Goal: Task Accomplishment & Management: Complete application form

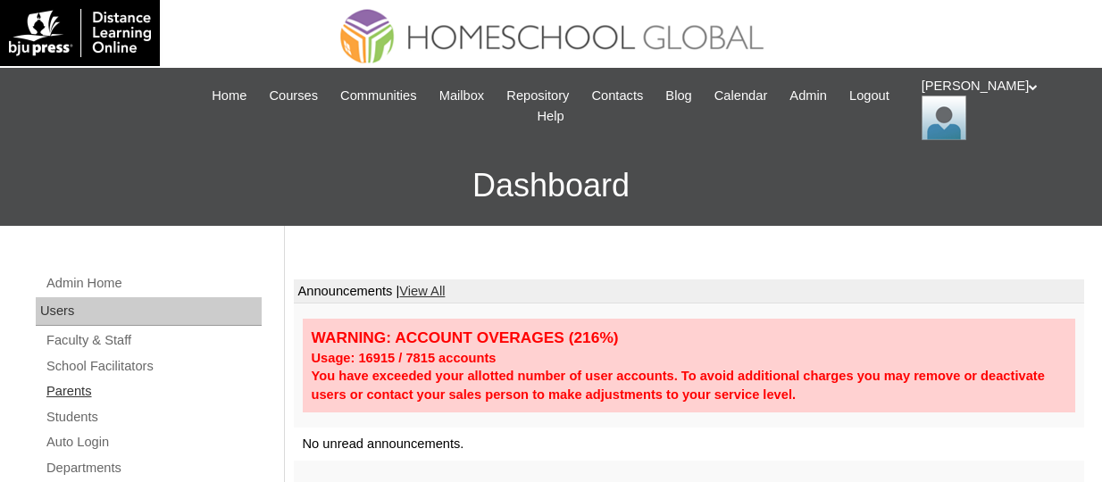
click at [84, 392] on link "Parents" at bounding box center [153, 392] width 217 height 22
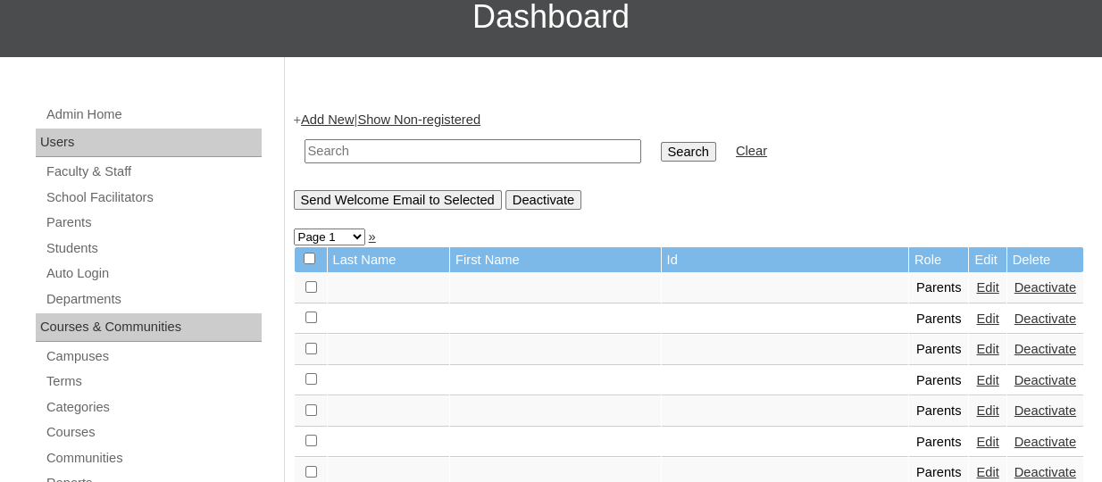
scroll to position [179, 0]
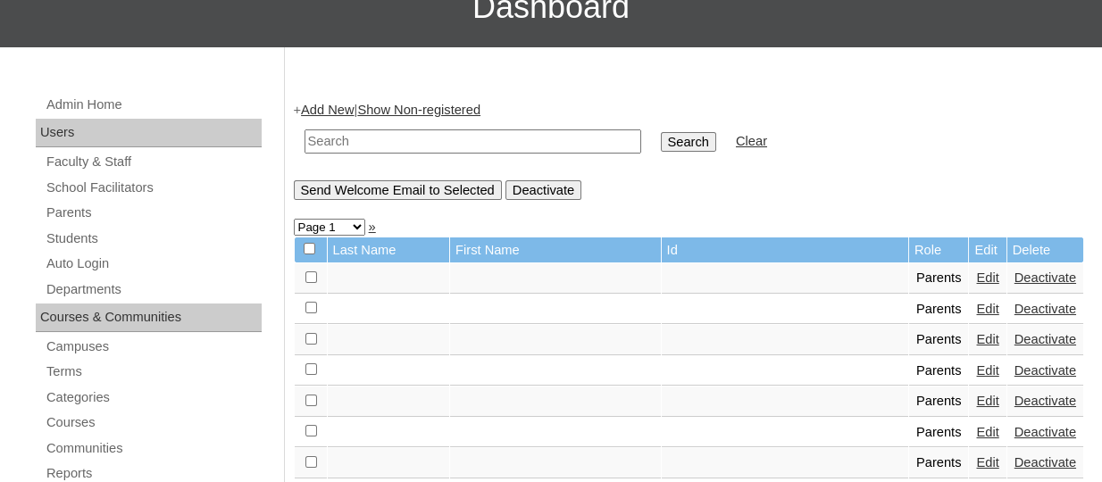
click at [344, 110] on link "Add New" at bounding box center [327, 110] width 53 height 14
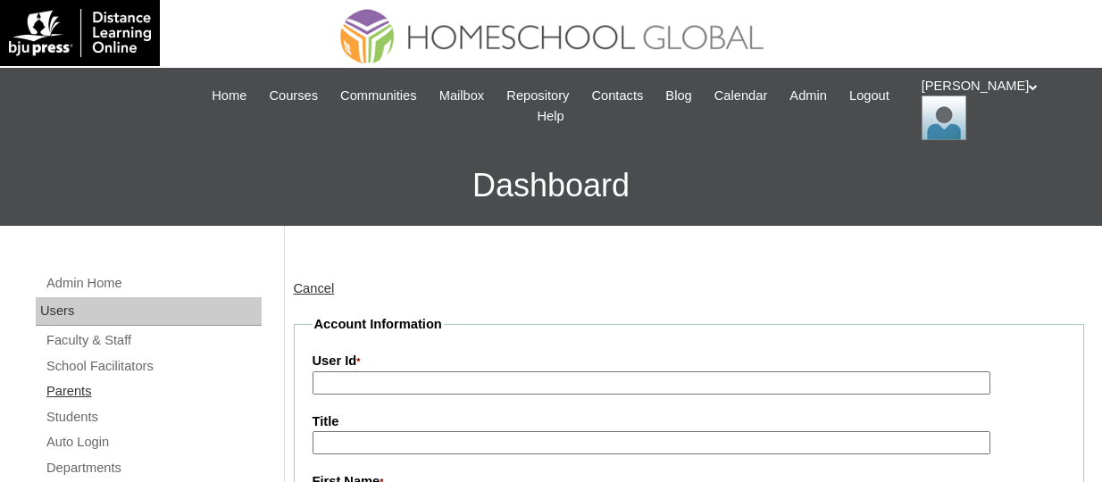
click at [83, 391] on link "Parents" at bounding box center [153, 392] width 217 height 22
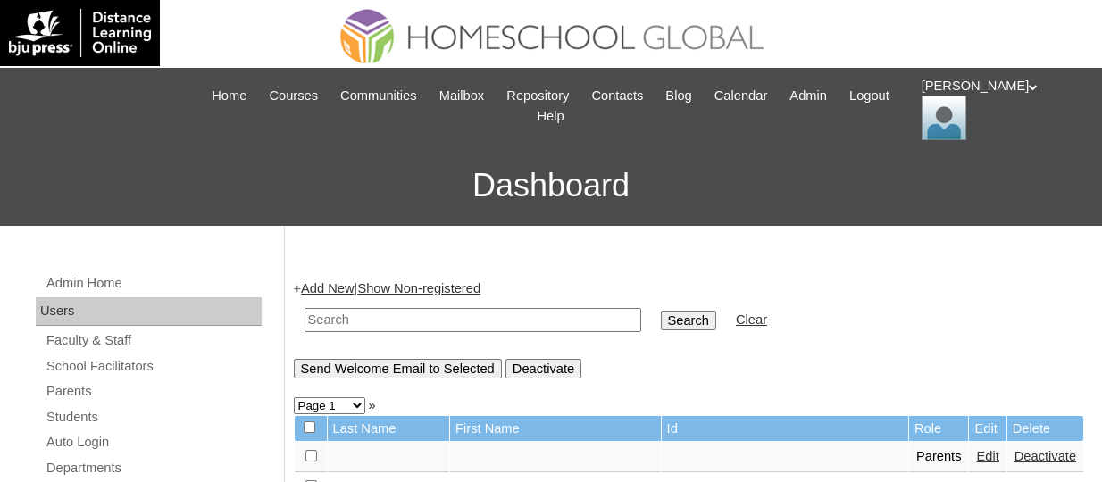
click at [375, 323] on input "text" at bounding box center [473, 320] width 337 height 24
paste input "TOUCHPH2025-MHS0101946"
type input "TOUCHPH2025-MHS0101946"
click at [661, 311] on input "Search" at bounding box center [688, 321] width 55 height 20
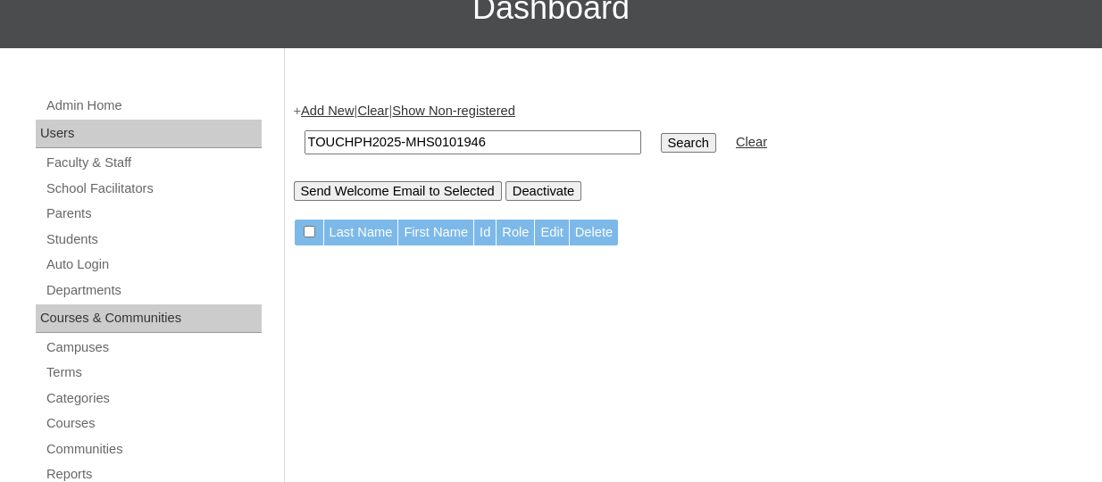
scroll to position [179, 0]
click at [352, 112] on link "Add New" at bounding box center [327, 110] width 53 height 14
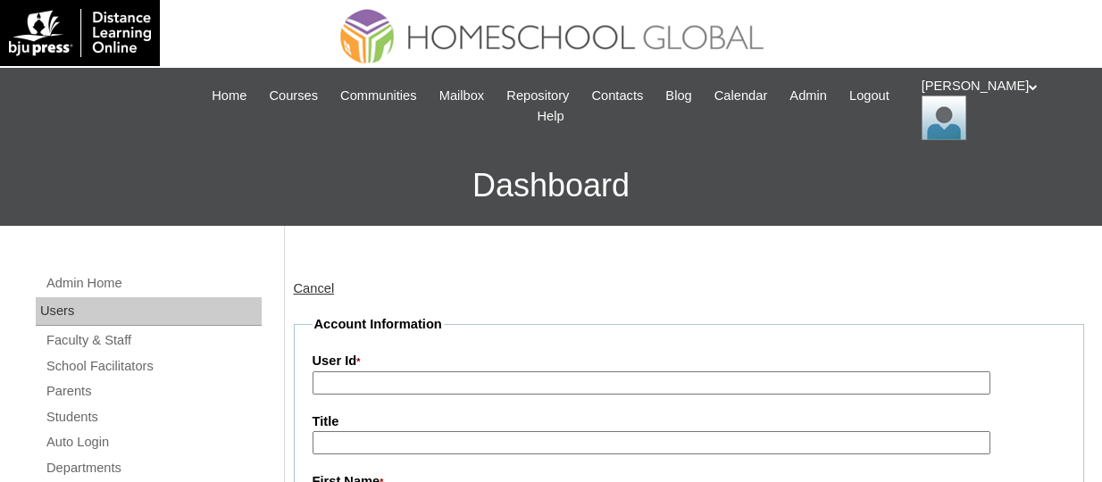
click at [436, 372] on input "User Id *" at bounding box center [652, 384] width 678 height 24
paste input "TOUCHPH2025-MHS0101946"
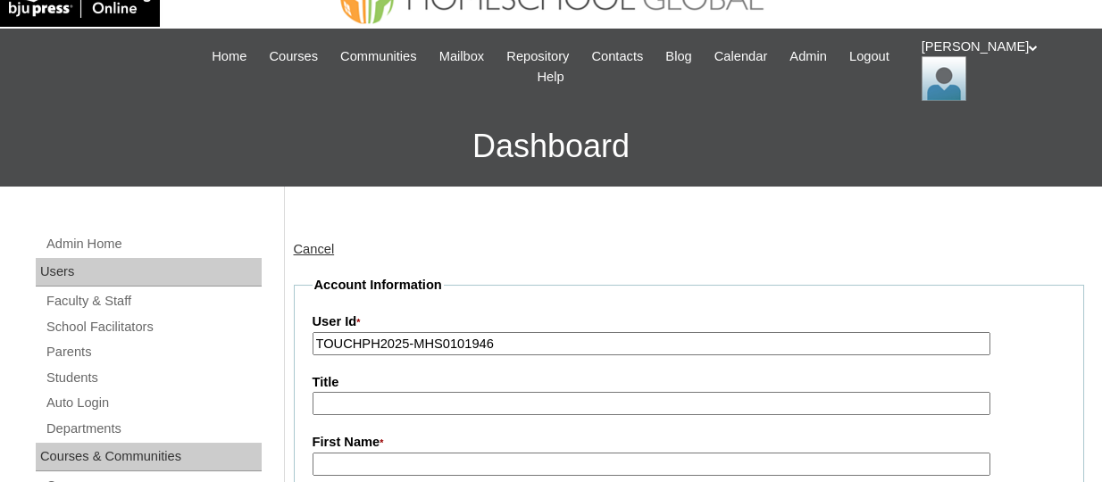
scroll to position [179, 0]
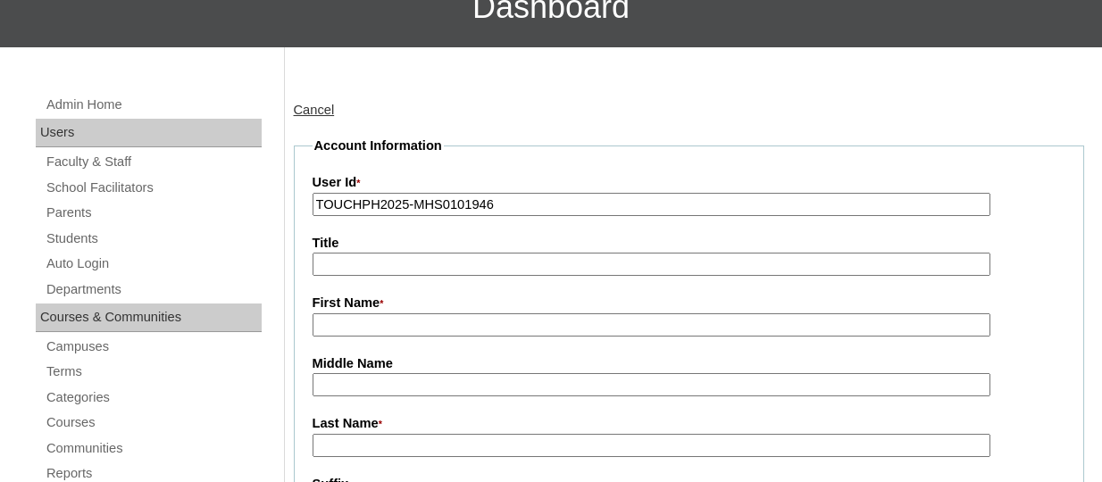
type input "TOUCHPH2025-MHS0101946"
click at [387, 323] on input "First Name *" at bounding box center [652, 326] width 678 height 24
click at [362, 322] on input "First Name *" at bounding box center [652, 326] width 678 height 24
paste input "RAFAEL RIGOR BAROTILLA"
drag, startPoint x: 492, startPoint y: 330, endPoint x: 409, endPoint y: 327, distance: 83.1
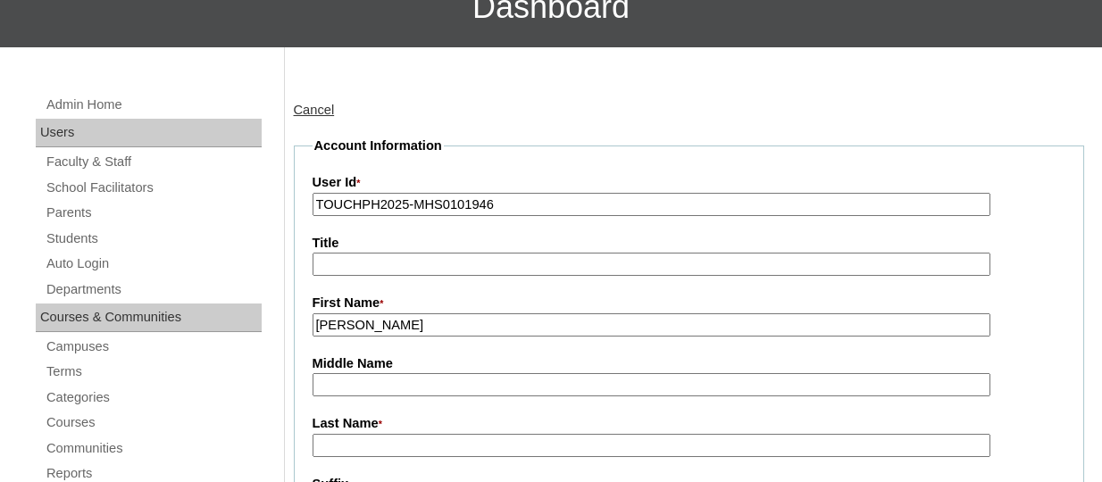
click at [409, 327] on input "RAFAEL RIGOR BAROTILLA" at bounding box center [652, 326] width 678 height 24
type input "RAFAEL RIGOR"
click at [344, 442] on input "Last Name *" at bounding box center [652, 446] width 678 height 24
paste input "BAROTILLA"
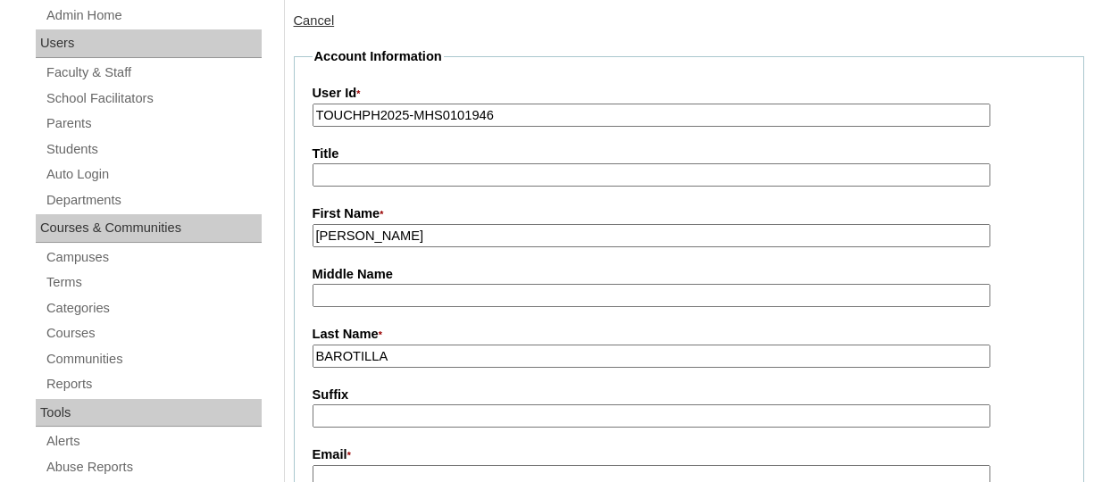
scroll to position [357, 0]
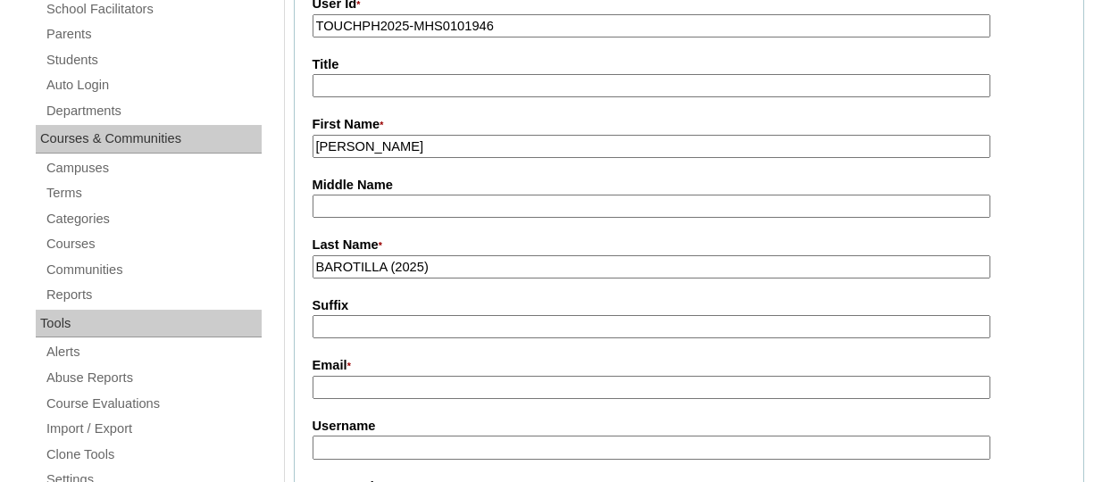
type input "BAROTILLA (2025)"
click at [369, 394] on input "Email *" at bounding box center [652, 388] width 678 height 24
paste input "GEIPHONE4S@GMAIL.COM"
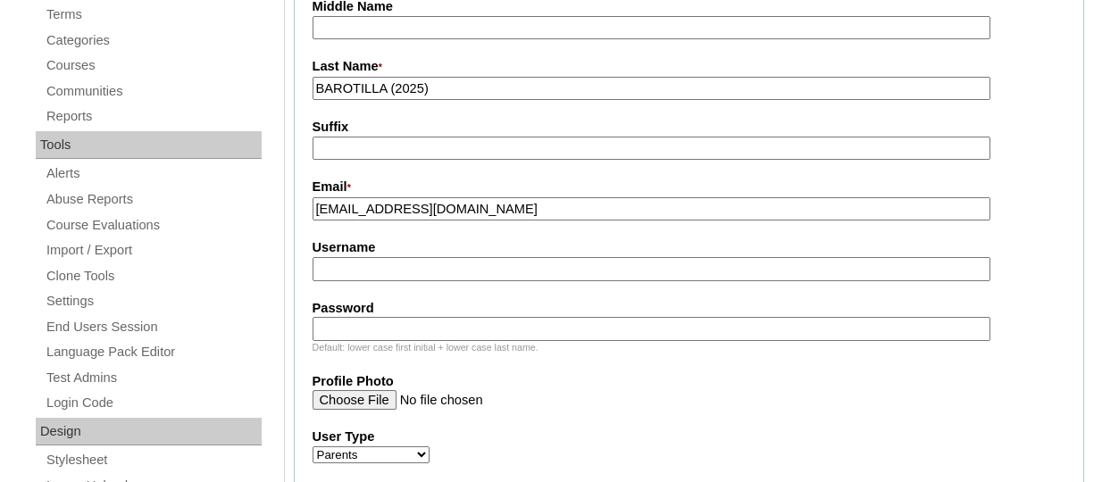
type input "GEIPHONE4S@GMAIL.COM"
click at [358, 270] on input "Username" at bounding box center [652, 269] width 678 height 24
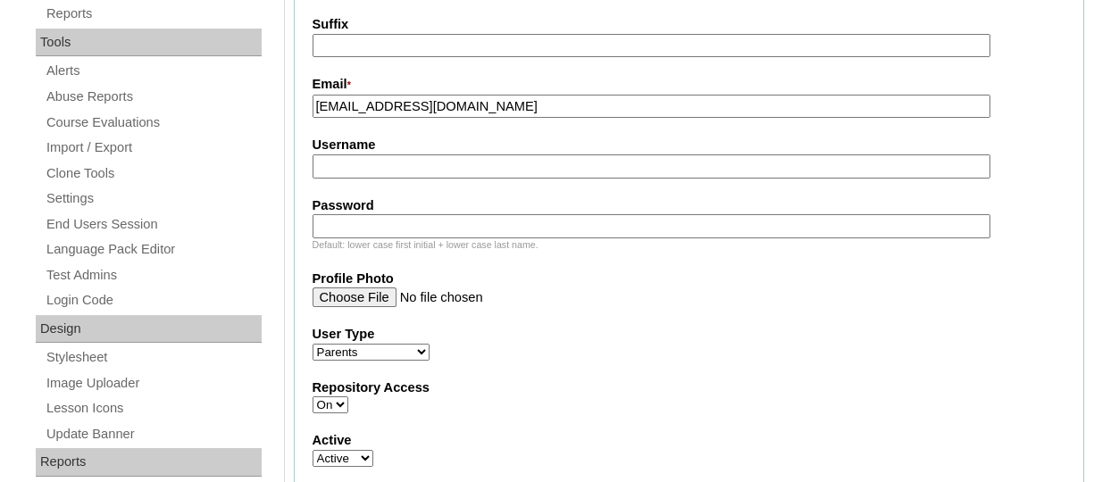
scroll to position [715, 0]
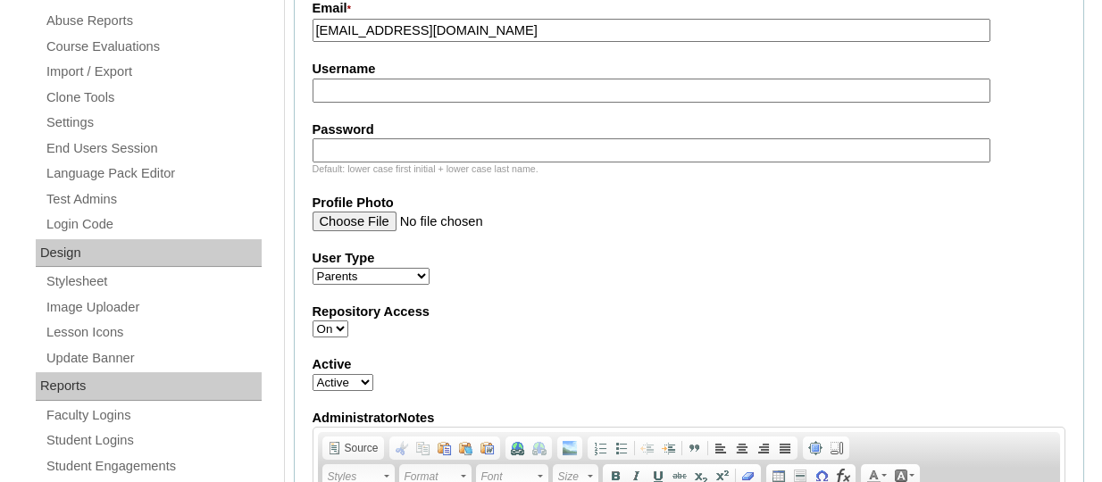
paste input "rafaelrigorbarotilloTQ325"
type input "rafaelrigorbarotilloTQ325"
click at [425, 146] on input "Password" at bounding box center [652, 150] width 678 height 24
paste input "HG123456p"
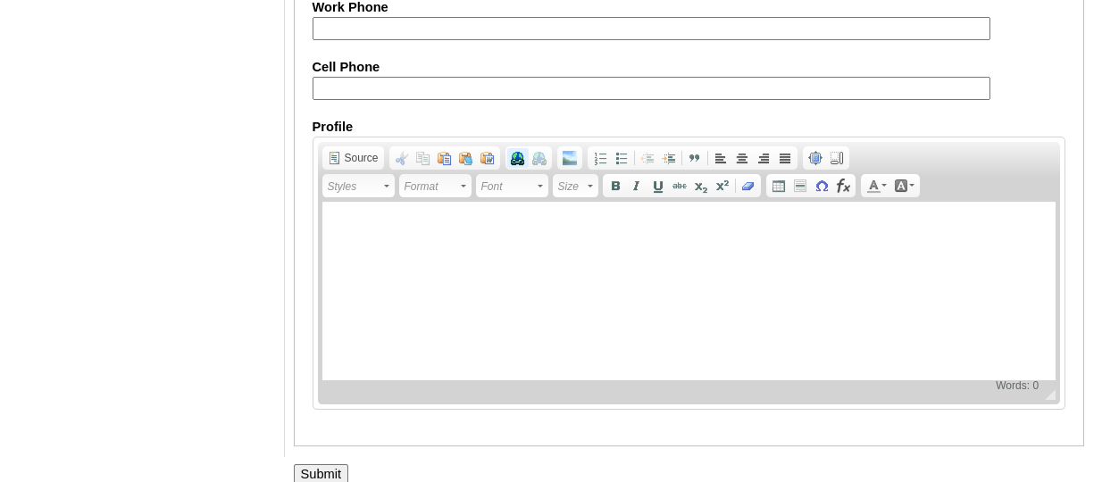
scroll to position [1954, 0]
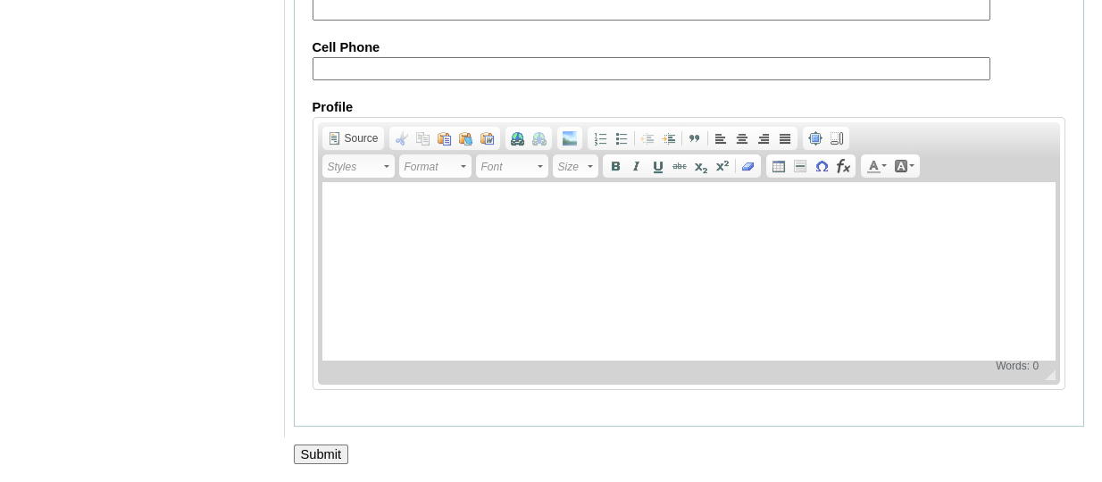
type input "HG123456p"
click at [326, 449] on input "Submit" at bounding box center [321, 455] width 55 height 20
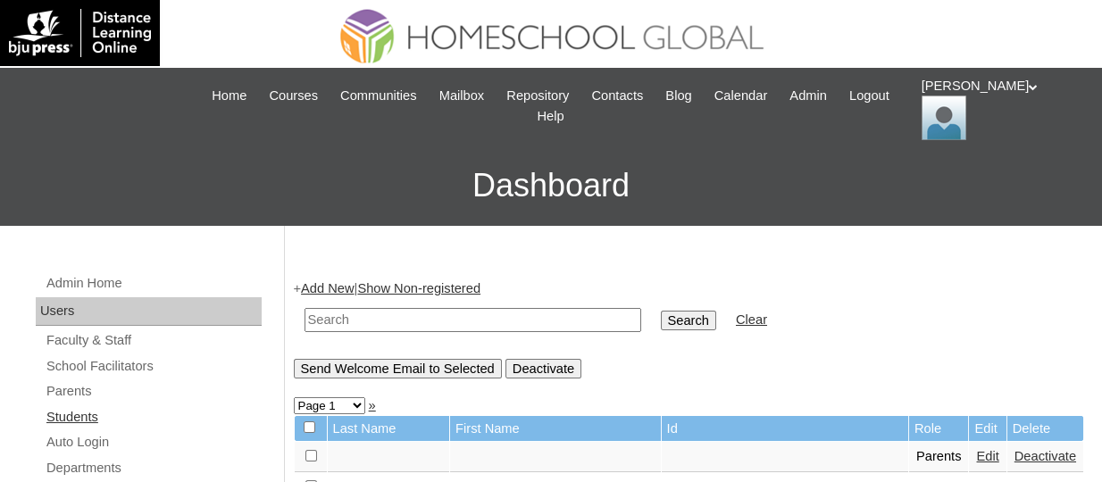
click at [72, 414] on link "Students" at bounding box center [153, 417] width 217 height 22
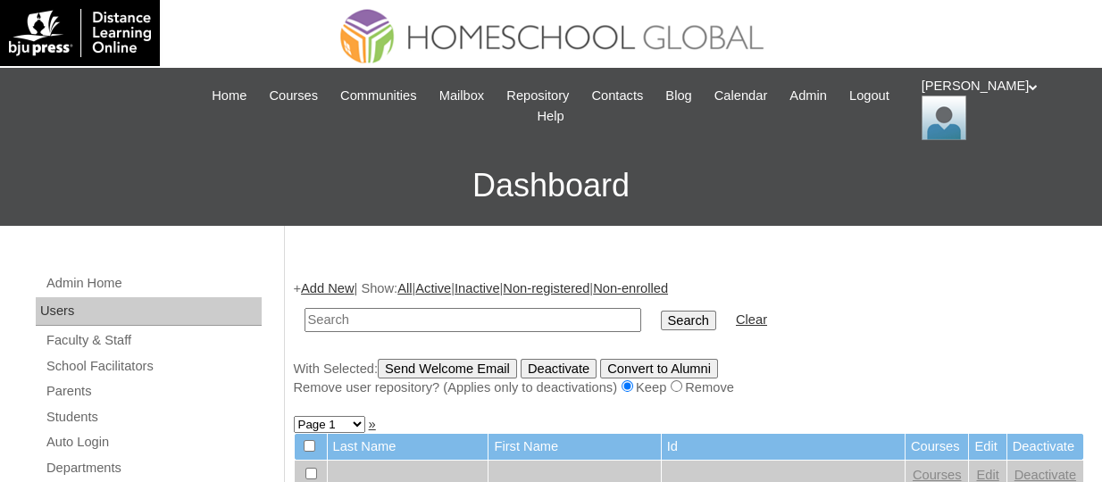
click at [331, 287] on link "Add New" at bounding box center [327, 288] width 53 height 14
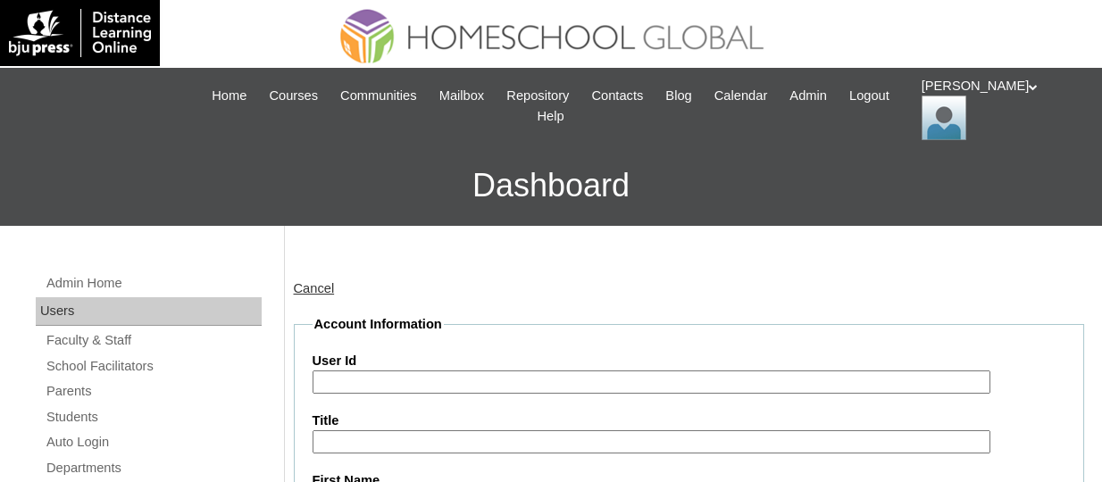
click at [396, 386] on input "User Id" at bounding box center [652, 383] width 678 height 24
paste input "TOUCHPH2025-MHS0101947"
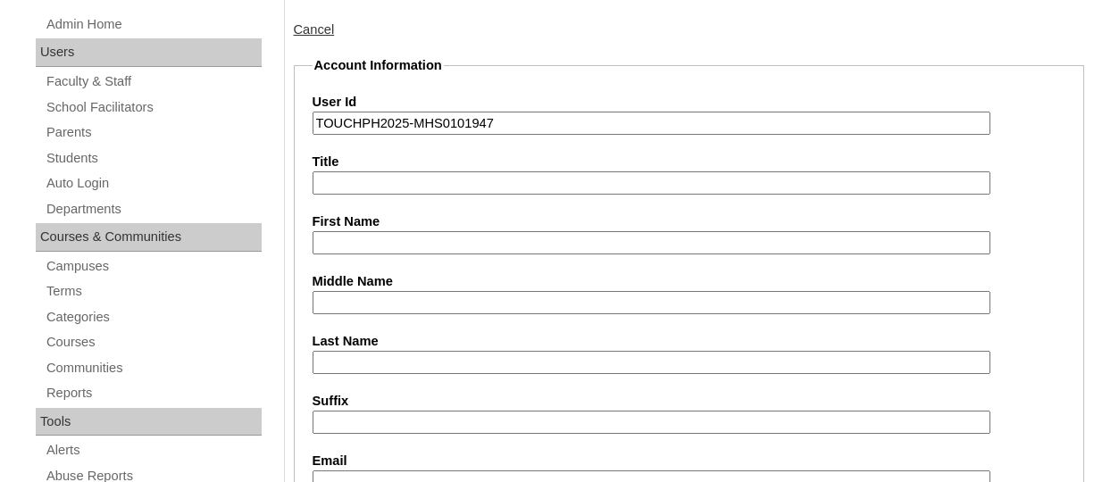
scroll to position [268, 0]
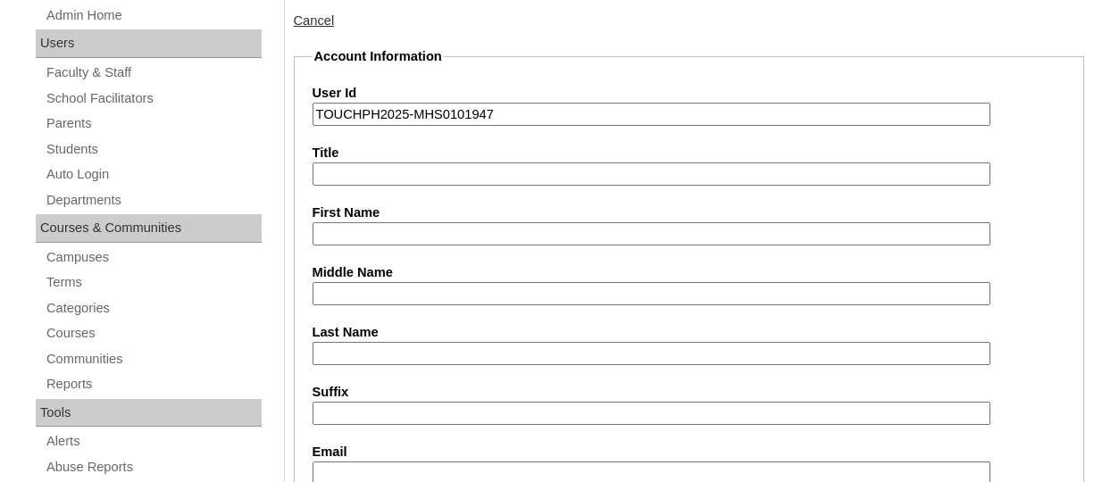
type input "TOUCHPH2025-MHS0101947"
click at [351, 230] on input "First Name" at bounding box center [652, 234] width 678 height 24
paste input "RALPH MATTHEW CASTULO BAROTILLA"
drag, startPoint x: 598, startPoint y: 226, endPoint x: 486, endPoint y: 225, distance: 112.5
click at [486, 225] on input "RALPH MATTHEW CASTULO BAROTILLA" at bounding box center [652, 234] width 678 height 24
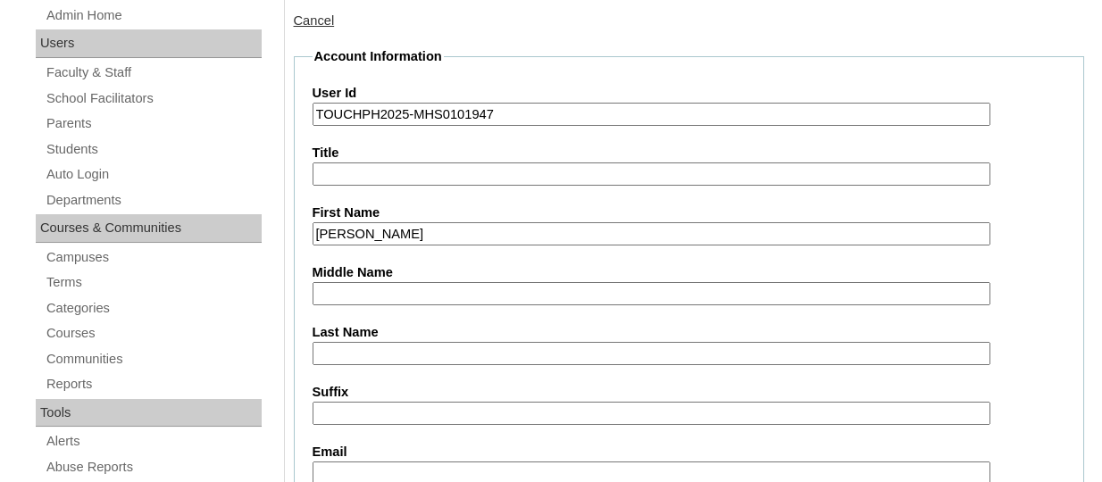
type input "RALPH MATTHEW CASTULO"
click at [359, 344] on input "Last Name" at bounding box center [652, 354] width 678 height 24
paste input "BAROTILLA"
type input "BAROTILLA"
drag, startPoint x: 456, startPoint y: 238, endPoint x: 426, endPoint y: 233, distance: 30.0
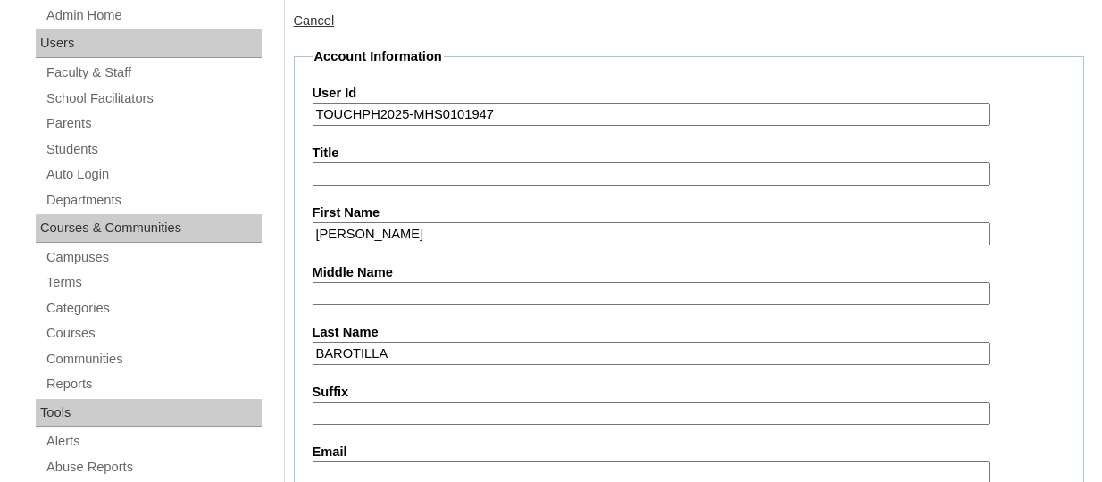
click at [426, 233] on input "RALPH MATTHEW CASTULO" at bounding box center [652, 234] width 678 height 24
type input "RALPH MATTHEW"
click at [431, 294] on input "Middle Name" at bounding box center [652, 294] width 678 height 24
paste input "CASTULO"
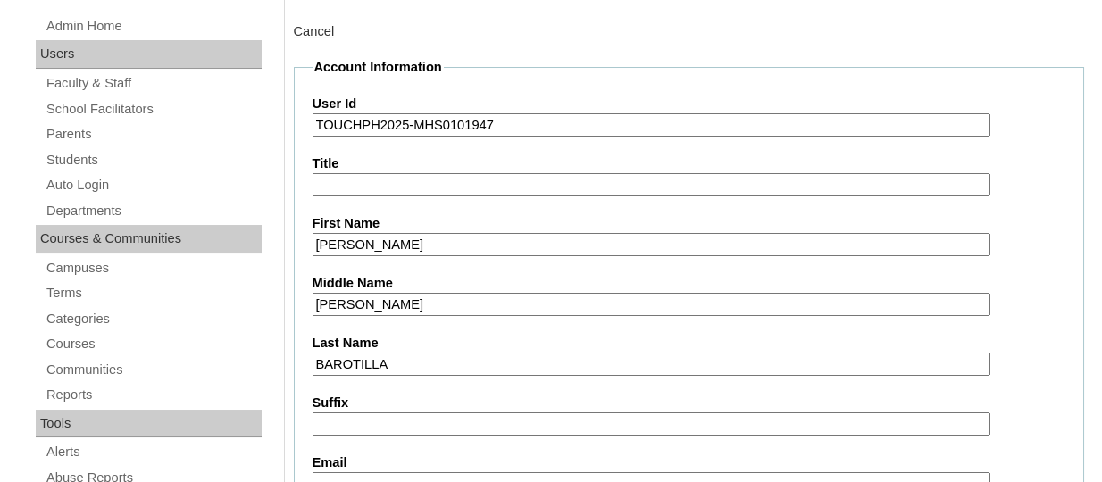
scroll to position [357, 0]
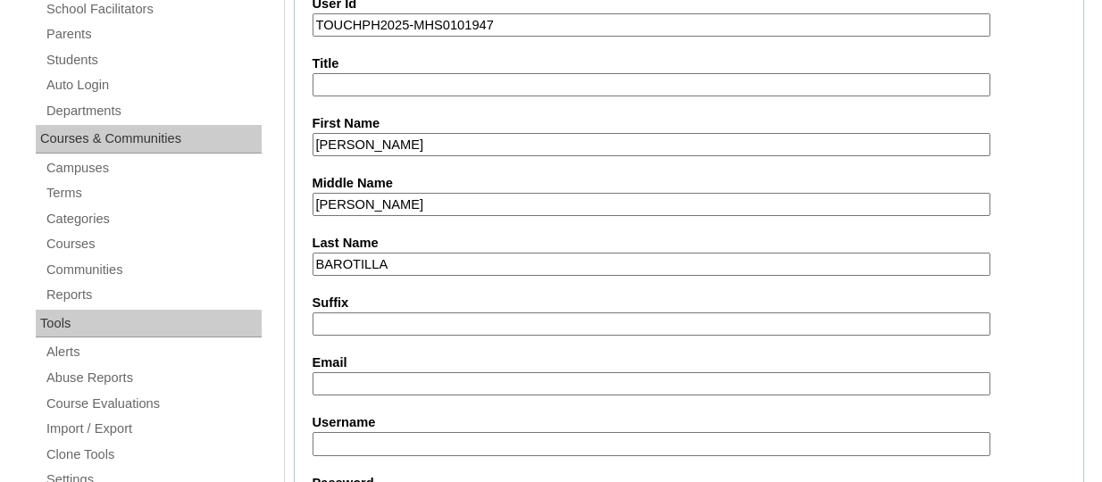
type input "CASTULO"
click at [357, 375] on input "Email" at bounding box center [652, 384] width 678 height 24
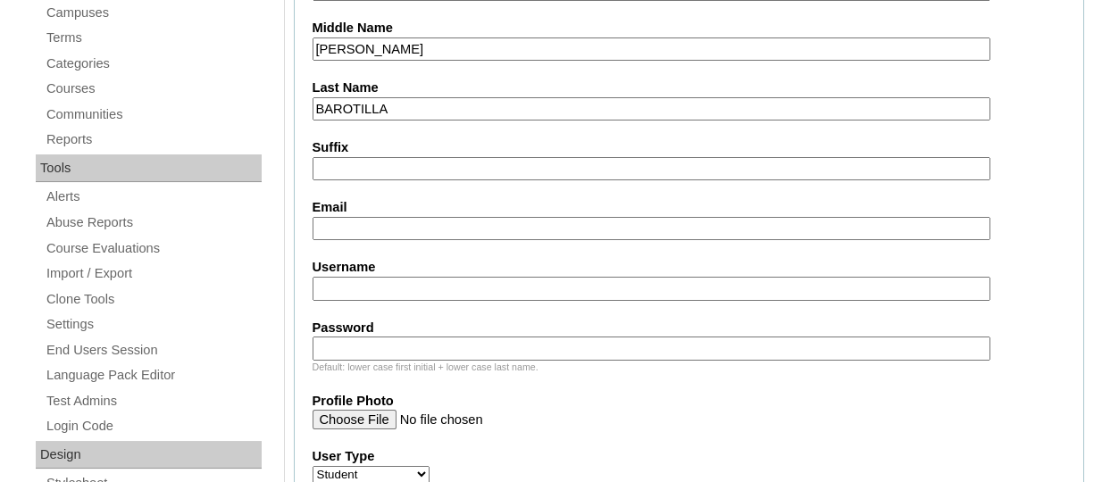
scroll to position [536, 0]
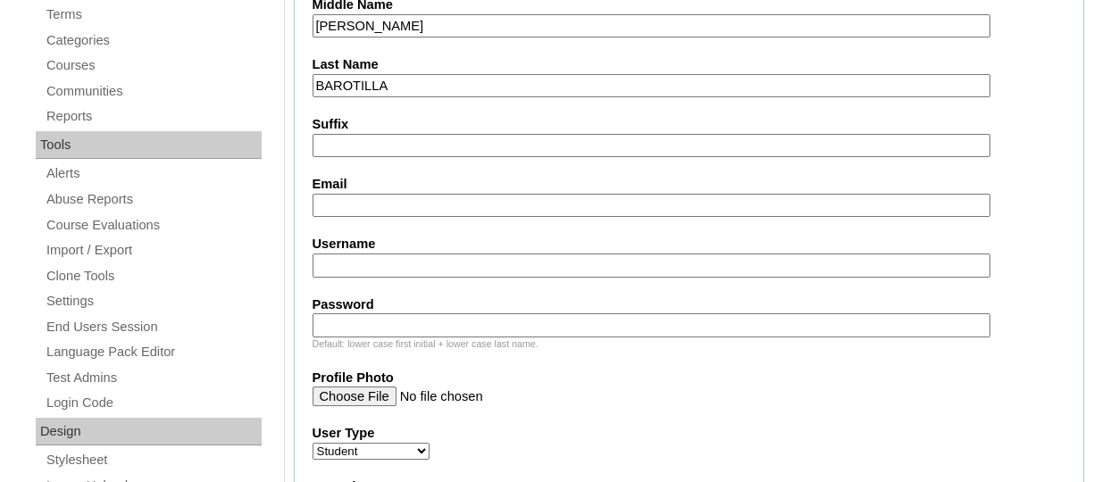
click at [406, 263] on input "Username" at bounding box center [652, 266] width 678 height 24
paste input "ralphmatthewbarotillaTQ325"
type input "ralphmatthewbarotillaTQ325"
click at [484, 314] on input "Password" at bounding box center [652, 326] width 678 height 24
paste input "HG123456s"
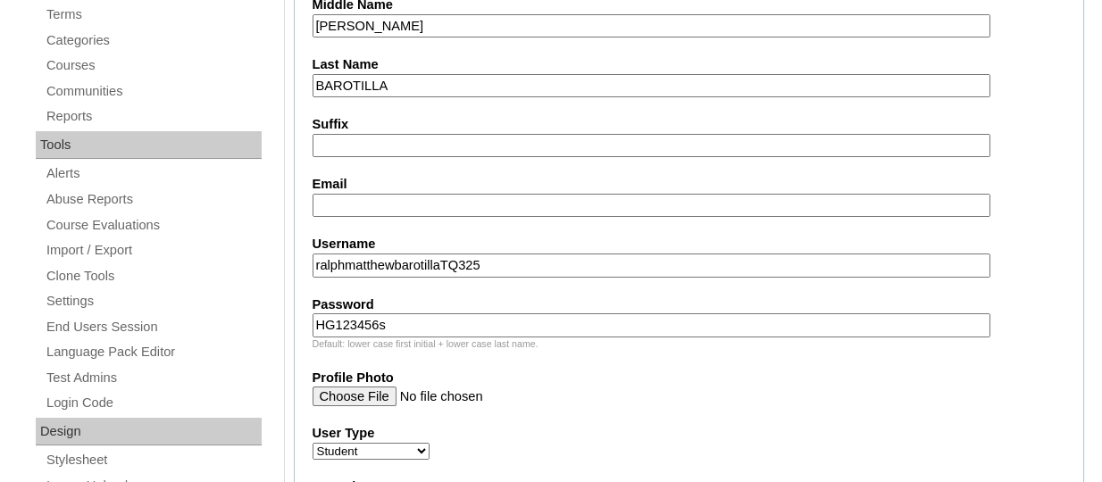
type input "HG123456s"
click at [382, 200] on input "Email" at bounding box center [652, 206] width 678 height 24
paste input "GEIPHONE4S@GMAIL.COM"
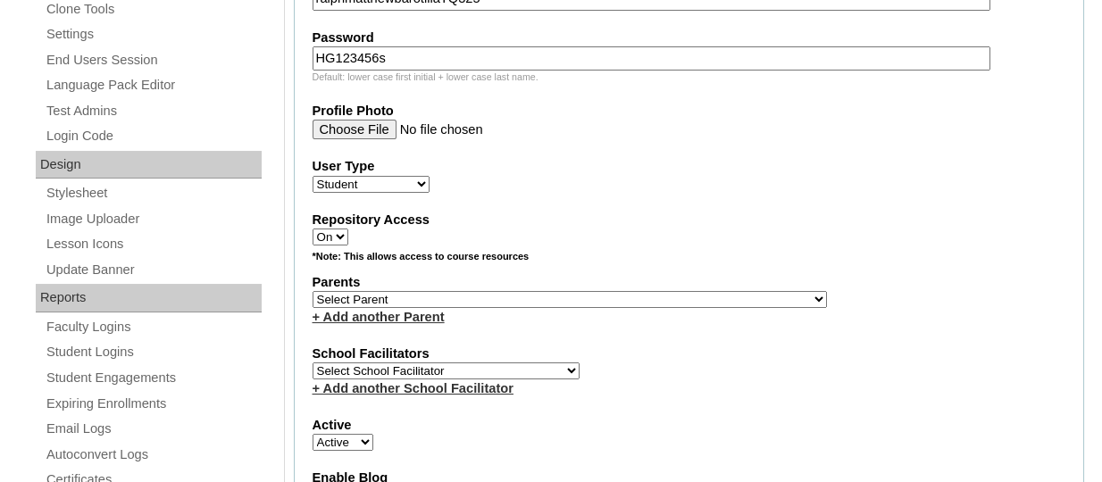
scroll to position [804, 0]
type input "GEIPHONE4S@GMAIL.COM"
click at [451, 303] on select "Select Parent , , , , , , , , , , , , , , , , , , , , , , , , , , , , , , , , ,…" at bounding box center [570, 298] width 514 height 17
select select "44059"
click at [313, 293] on select "Select Parent , , , , , , , , , , , , , , , , , , , , , , , , , , , , , , , , ,…" at bounding box center [570, 298] width 514 height 17
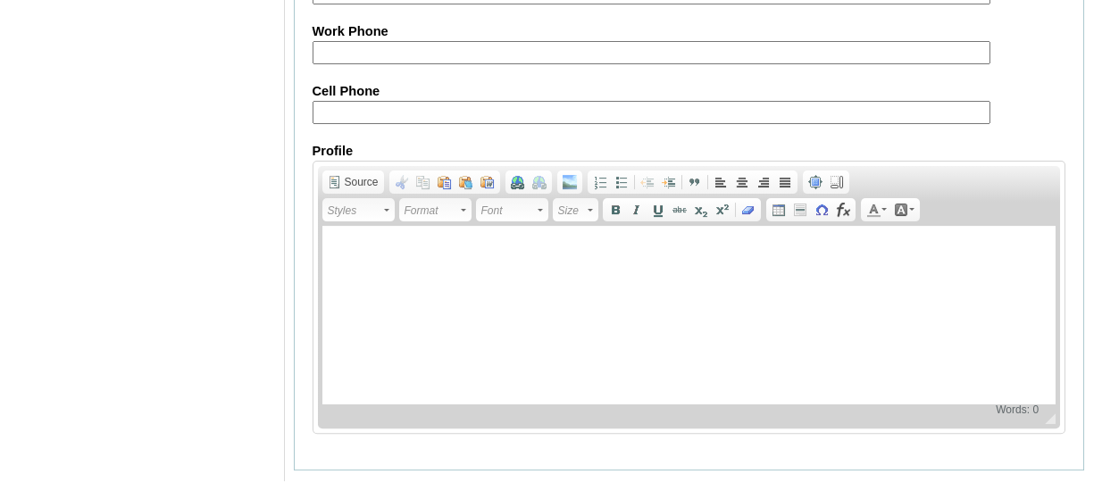
scroll to position [2278, 0]
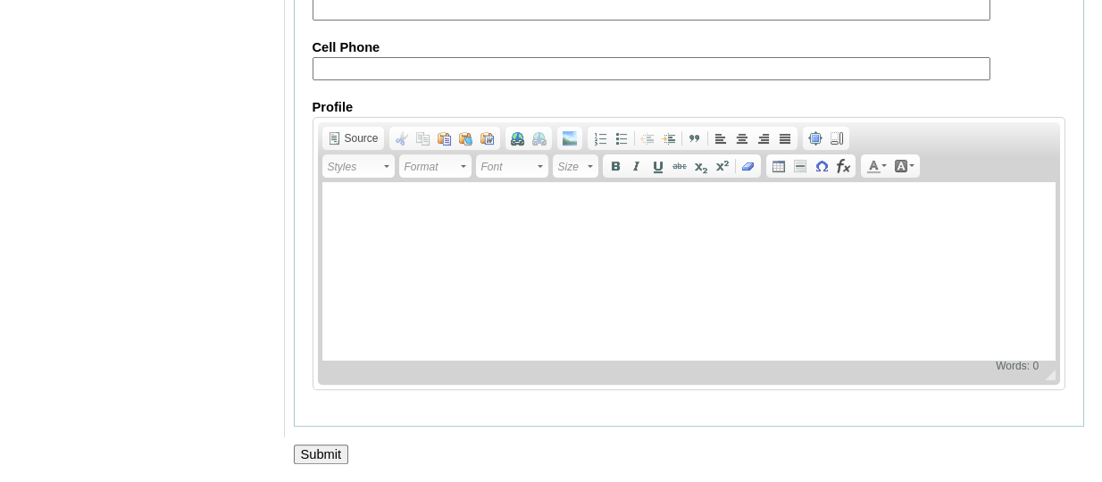
click at [331, 450] on input "Submit" at bounding box center [321, 455] width 55 height 20
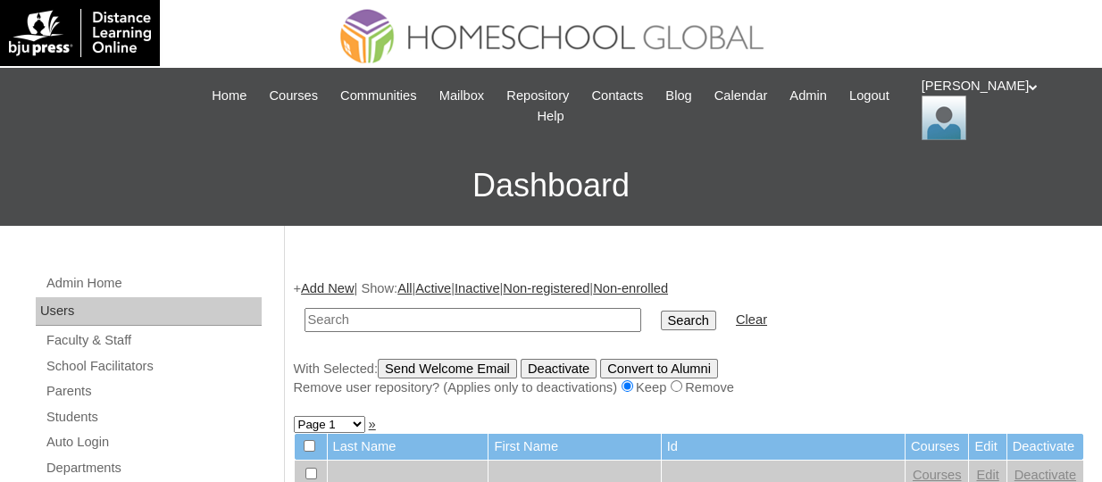
click at [383, 326] on input "text" at bounding box center [473, 320] width 337 height 24
paste input "TOUCHPH2025-MHS0101947"
type input "TOUCHPH2025-MHS0101947"
click at [661, 311] on input "Search" at bounding box center [688, 321] width 55 height 20
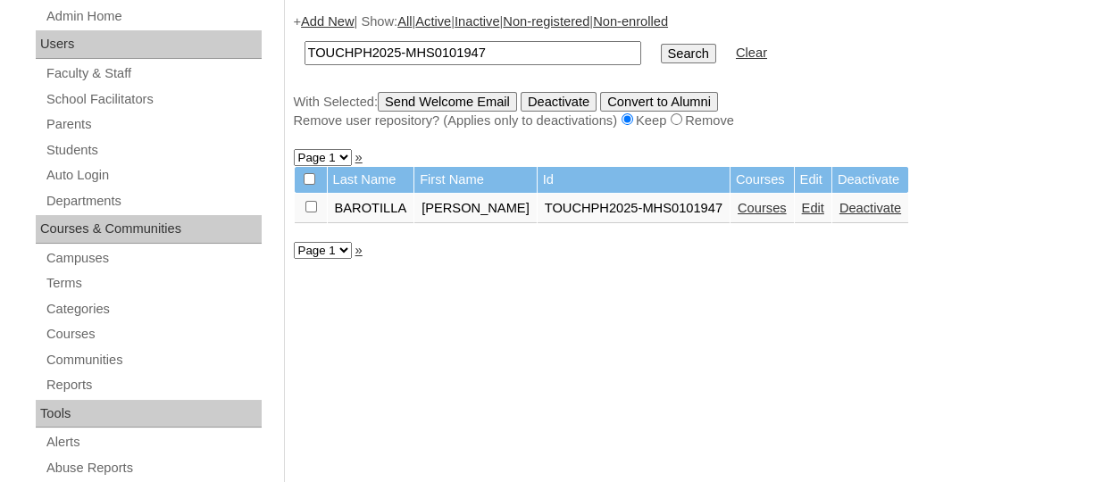
scroll to position [268, 0]
click at [765, 205] on link "Courses" at bounding box center [762, 207] width 49 height 14
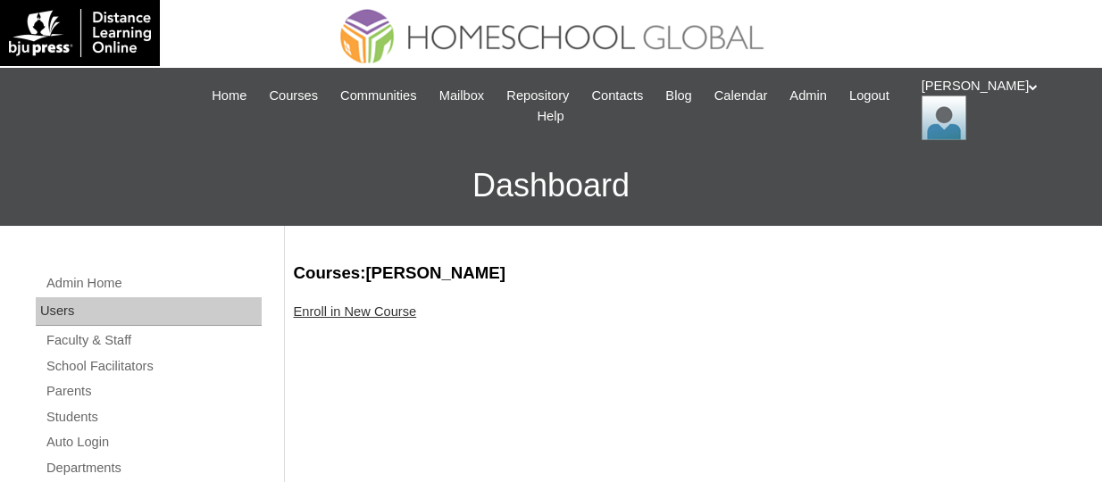
click at [357, 318] on link "Enroll in New Course" at bounding box center [355, 312] width 123 height 14
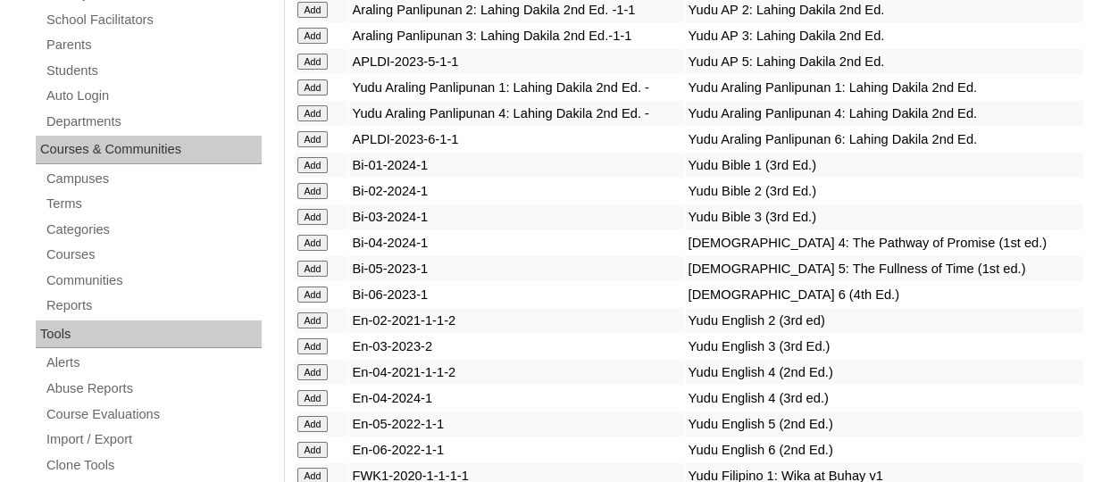
scroll to position [5312, 0]
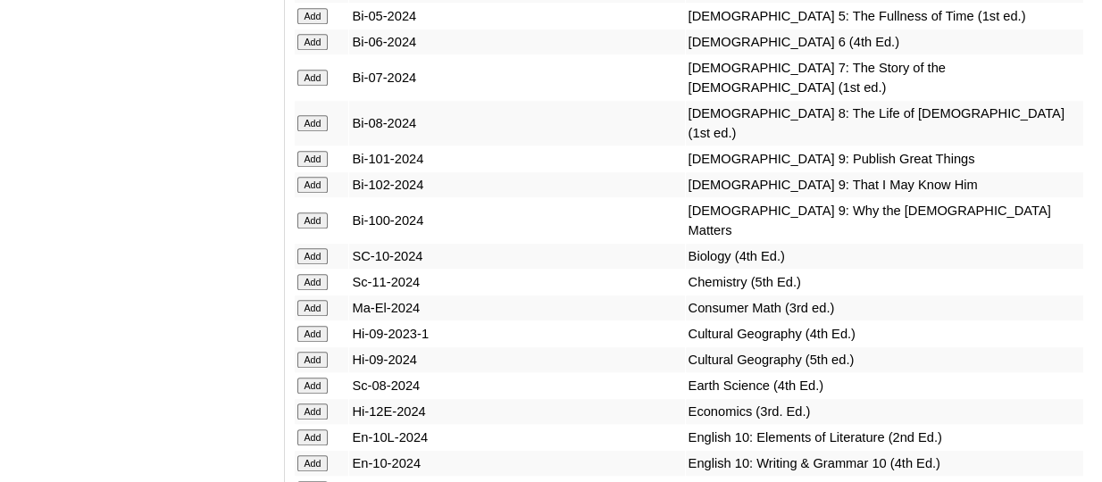
click at [322, 50] on input "Add" at bounding box center [312, 42] width 31 height 16
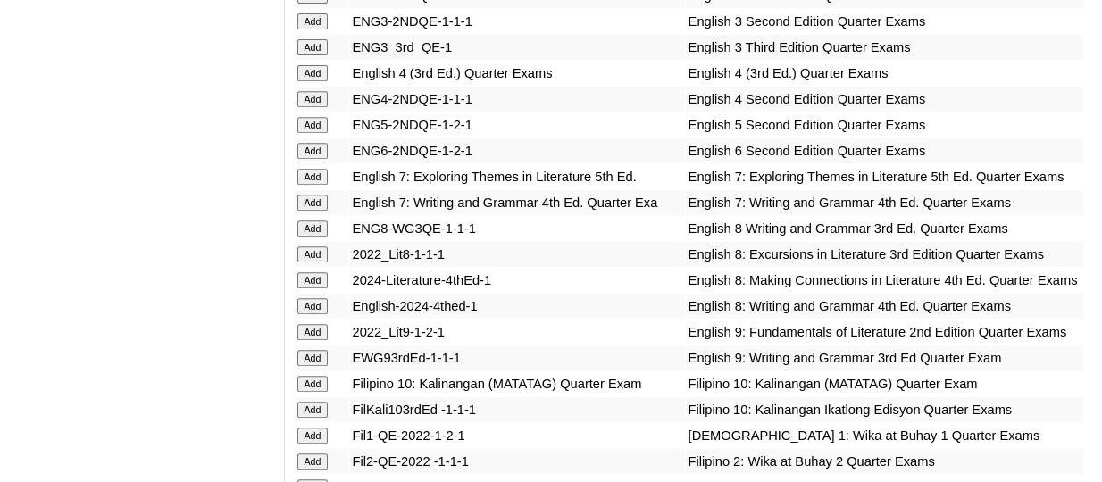
scroll to position [5906, 0]
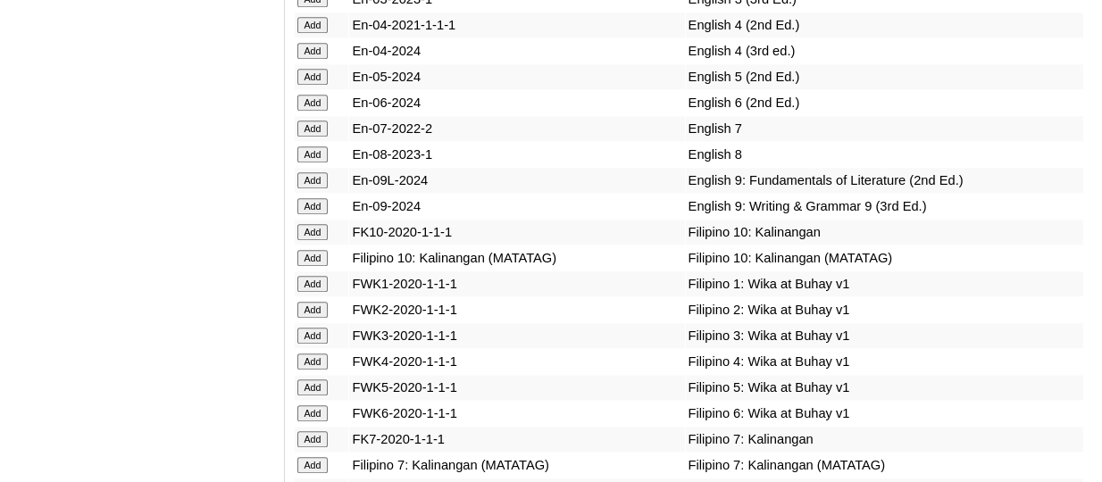
click at [312, 111] on input "Add" at bounding box center [312, 103] width 31 height 16
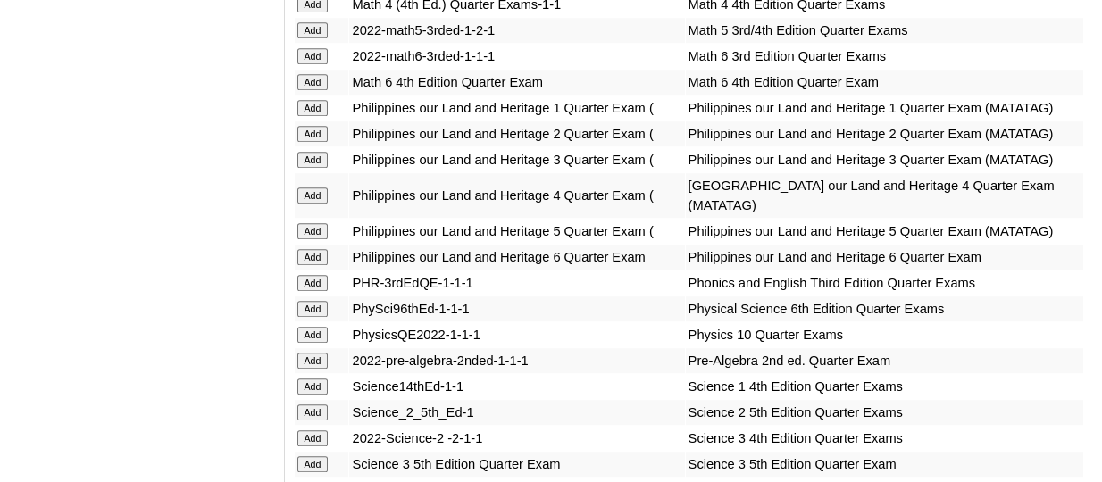
scroll to position [7223, 0]
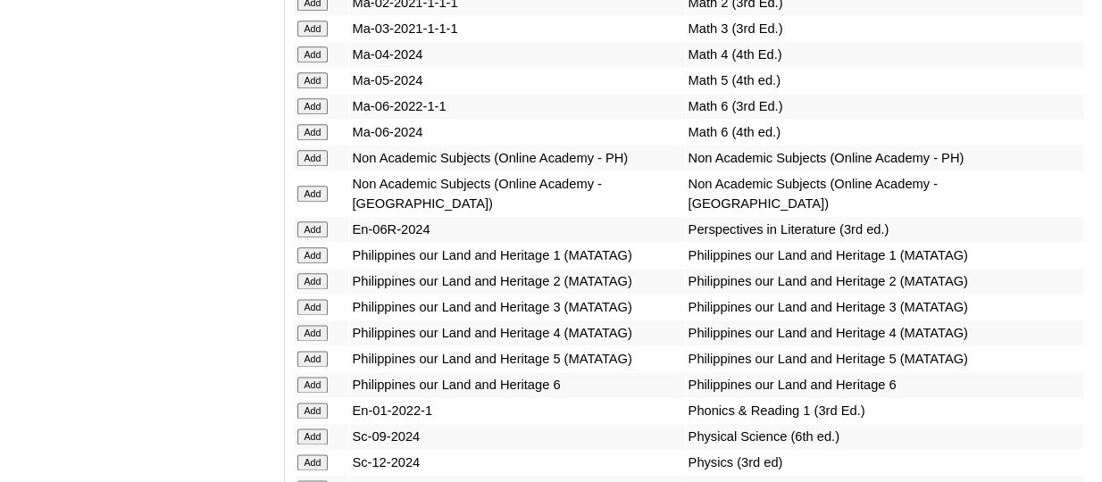
click at [325, 140] on input "Add" at bounding box center [312, 132] width 31 height 16
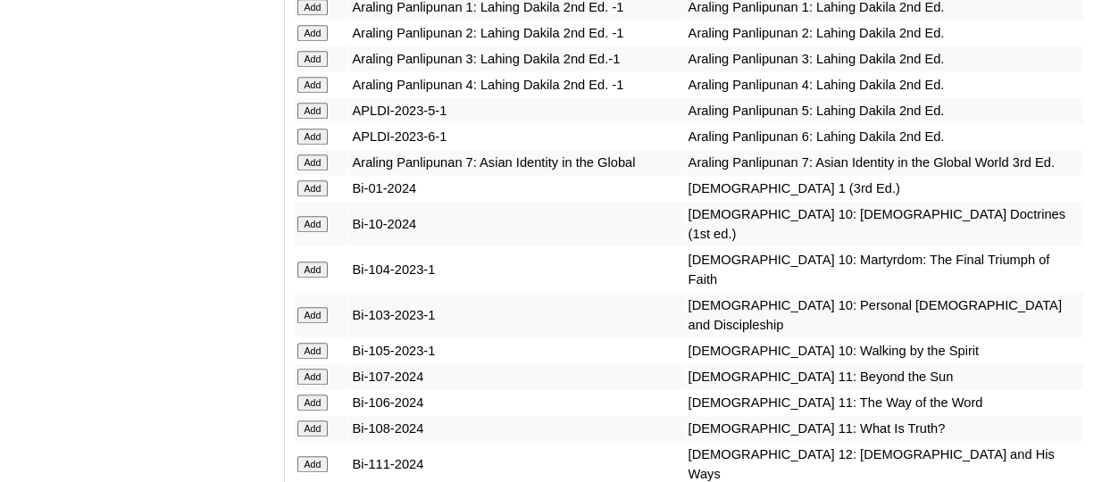
scroll to position [7365, 0]
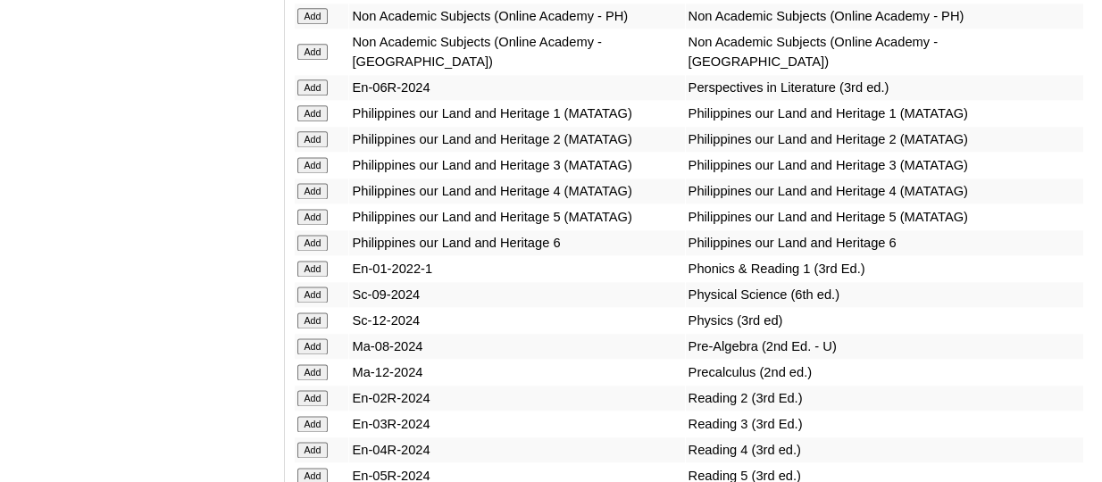
click at [312, 96] on input "Add" at bounding box center [312, 87] width 31 height 16
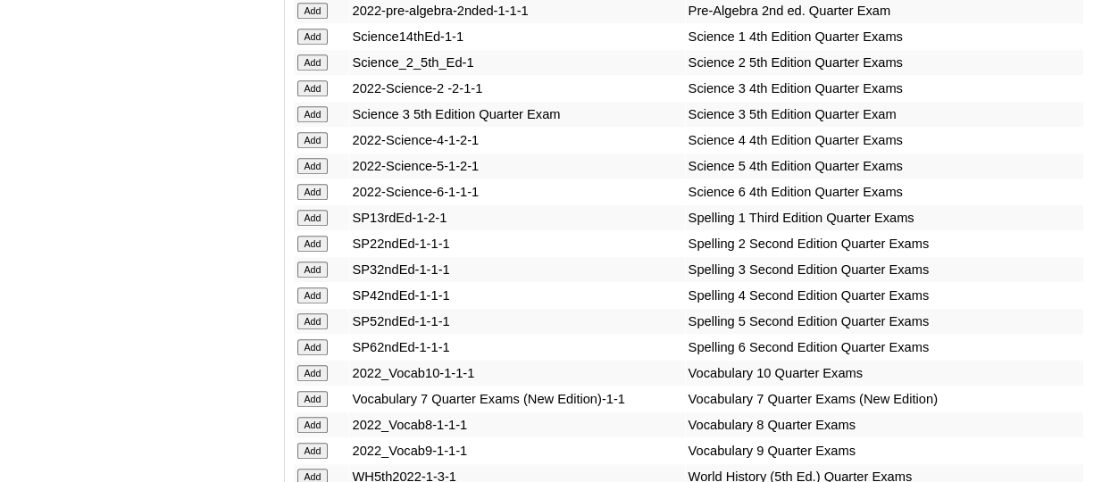
scroll to position [8059, 0]
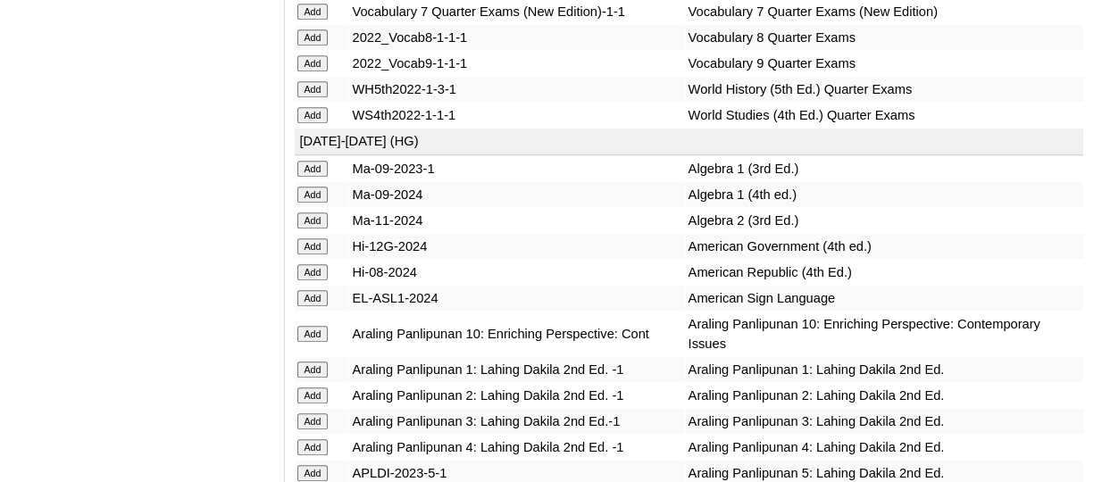
scroll to position [8290, 0]
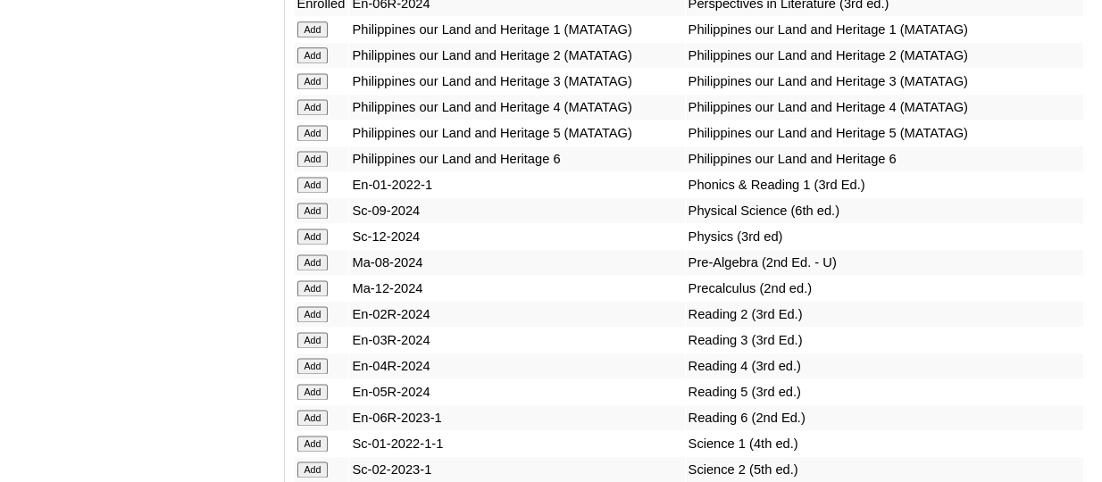
scroll to position [7481, 0]
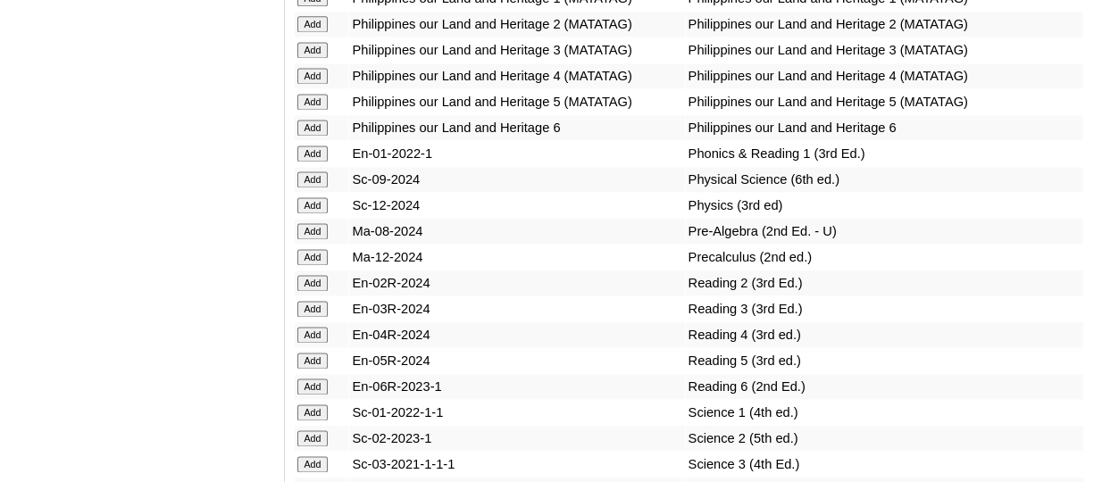
click at [321, 136] on input "Add" at bounding box center [312, 128] width 31 height 16
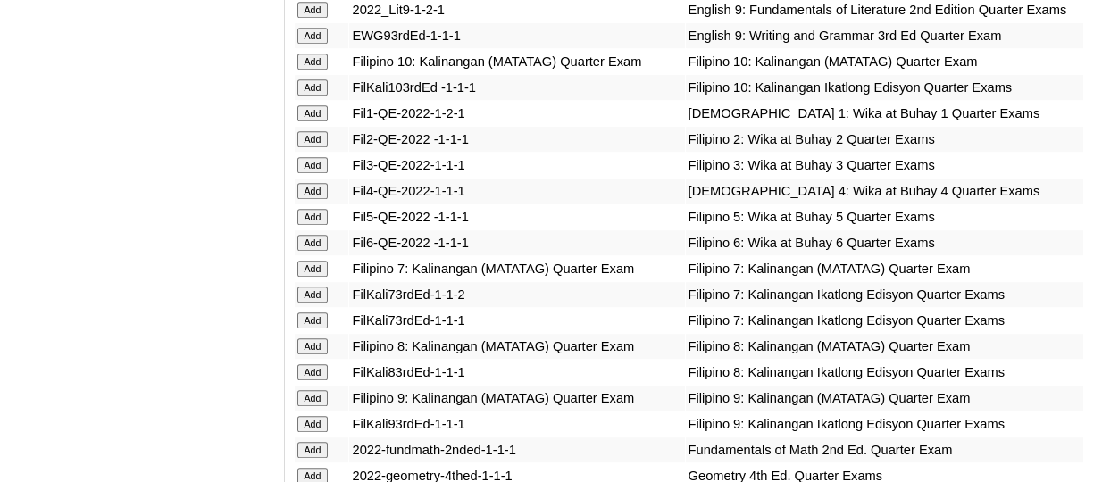
scroll to position [6086, 0]
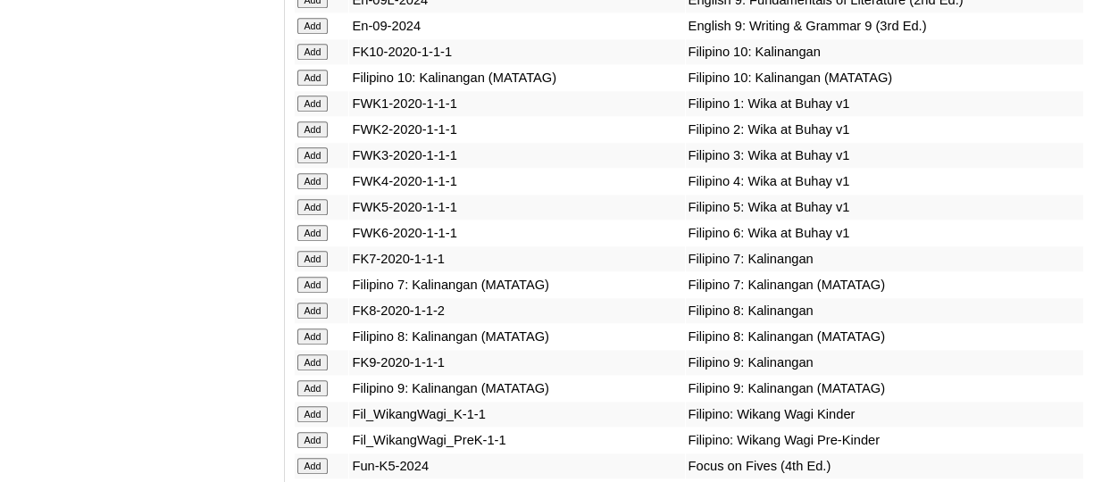
click at [307, 241] on input "Add" at bounding box center [312, 233] width 31 height 16
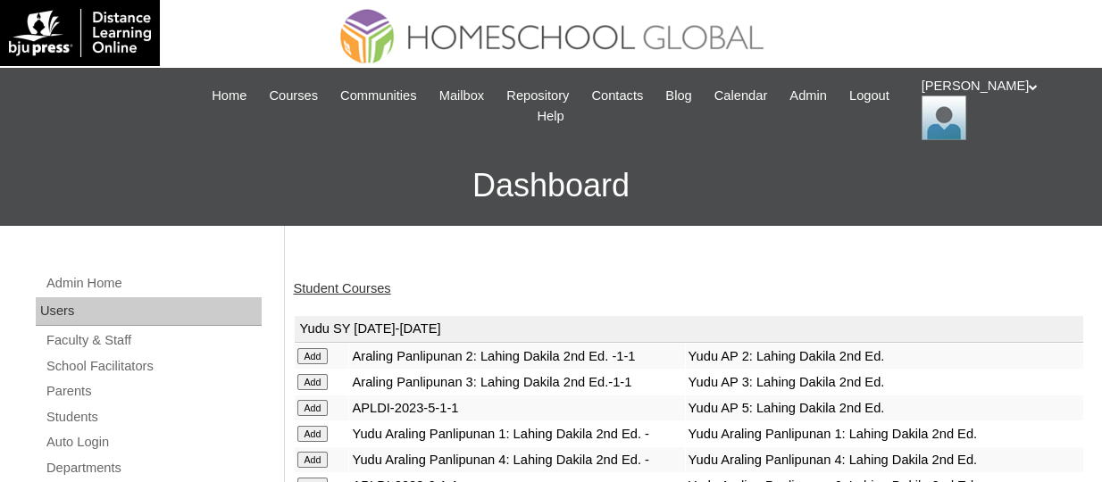
click at [371, 289] on link "Student Courses" at bounding box center [342, 288] width 97 height 14
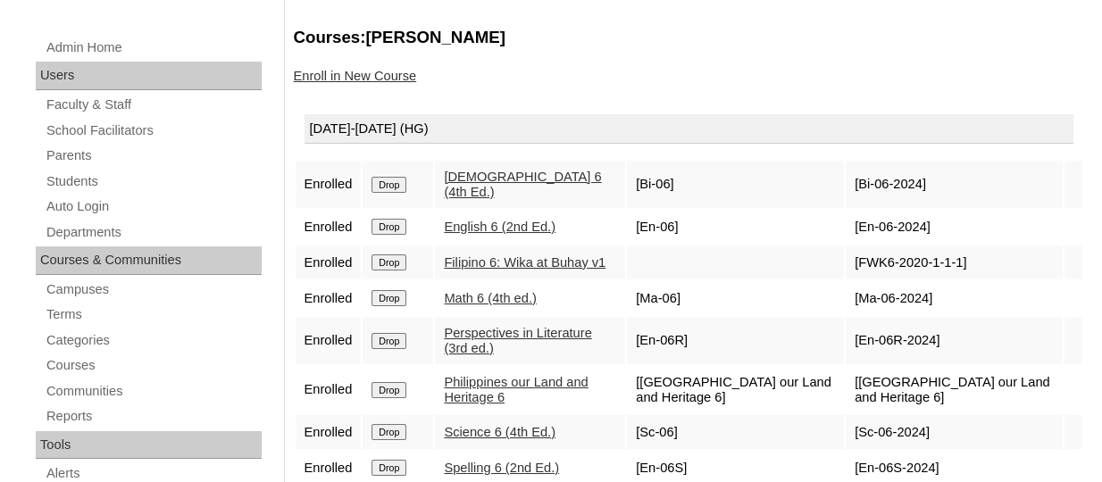
scroll to position [268, 0]
